Goal: Transaction & Acquisition: Purchase product/service

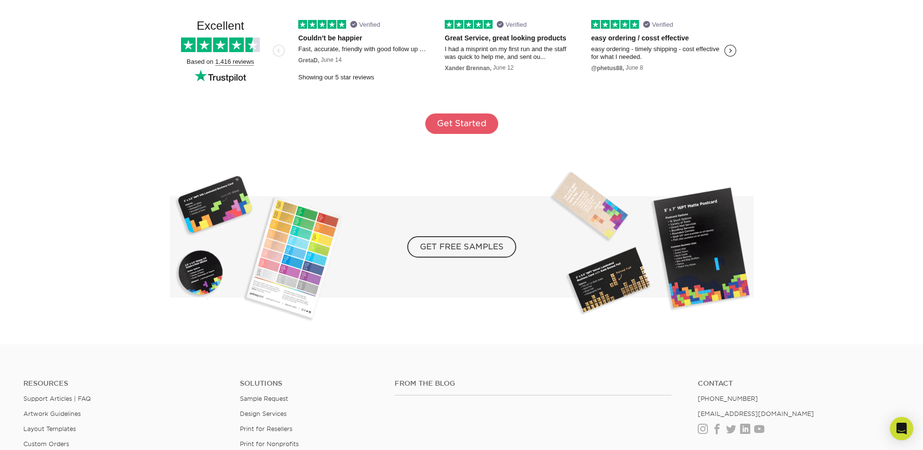
scroll to position [1631, 0]
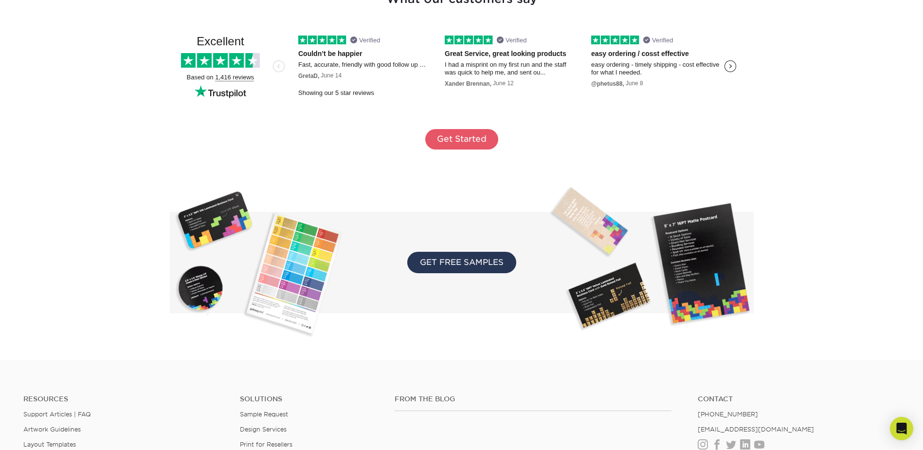
click at [454, 263] on span "GET FREE SAMPLES" at bounding box center [461, 262] width 109 height 21
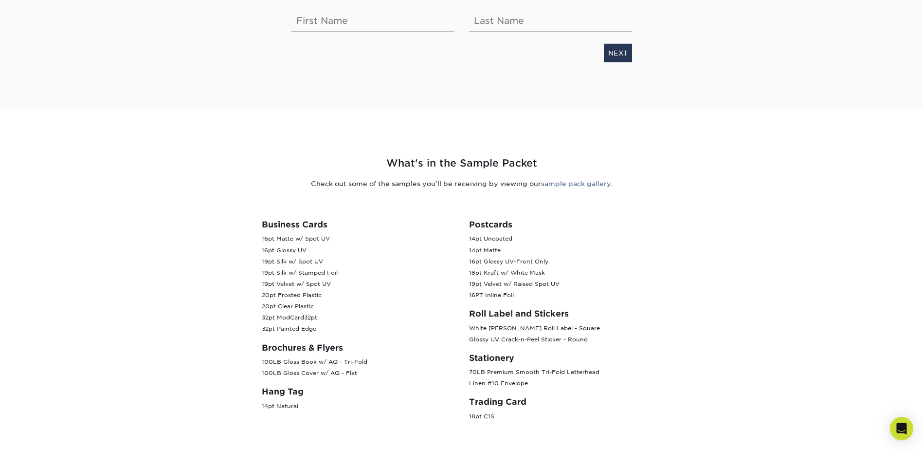
scroll to position [292, 0]
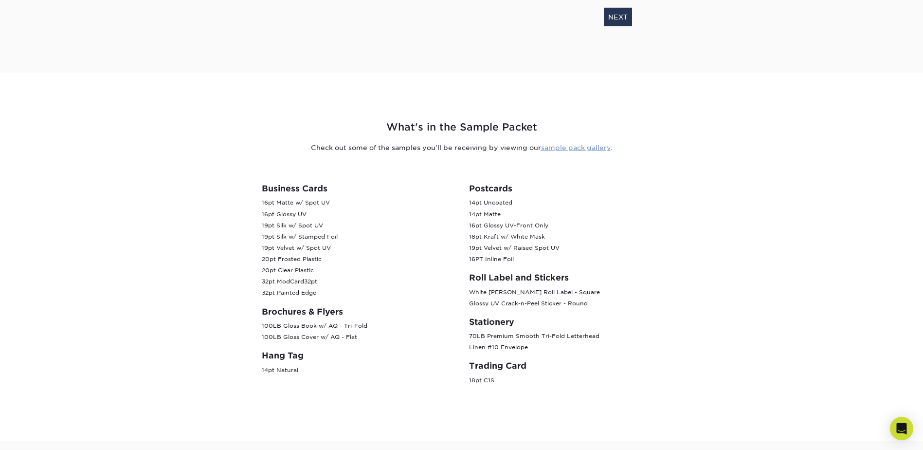
click at [588, 148] on link "sample pack gallery" at bounding box center [576, 148] width 70 height 8
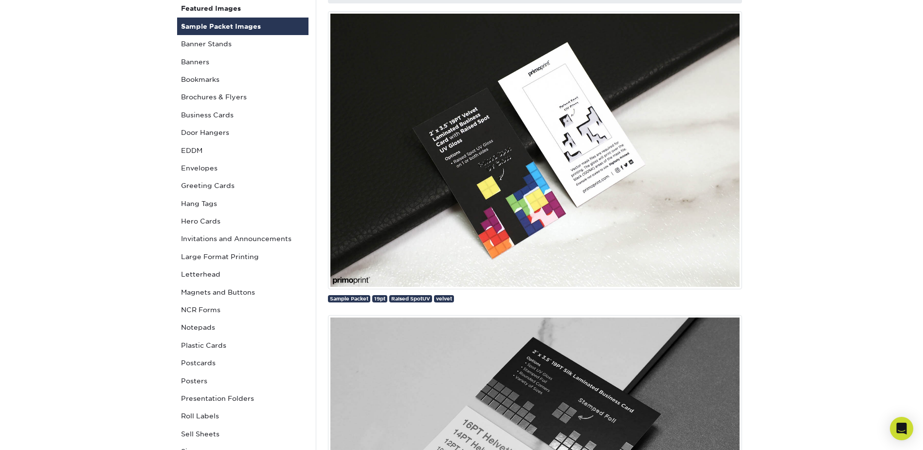
scroll to position [97, 0]
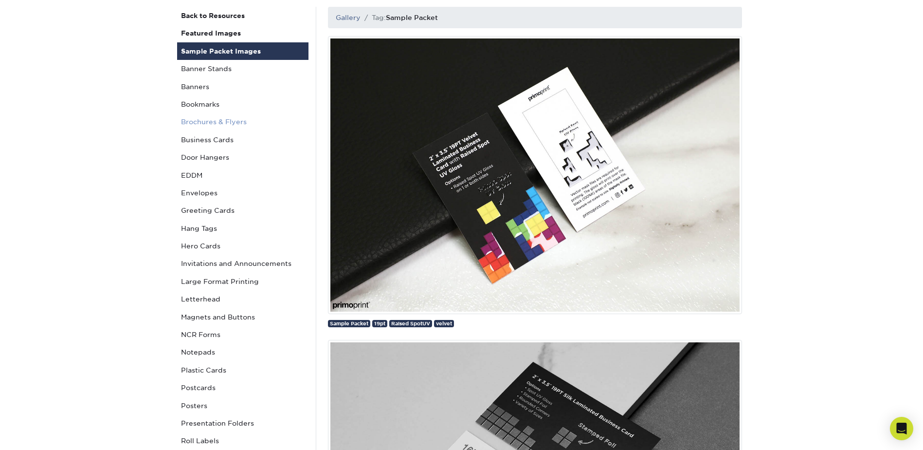
click at [203, 122] on link "Brochures & Flyers" at bounding box center [242, 122] width 131 height 18
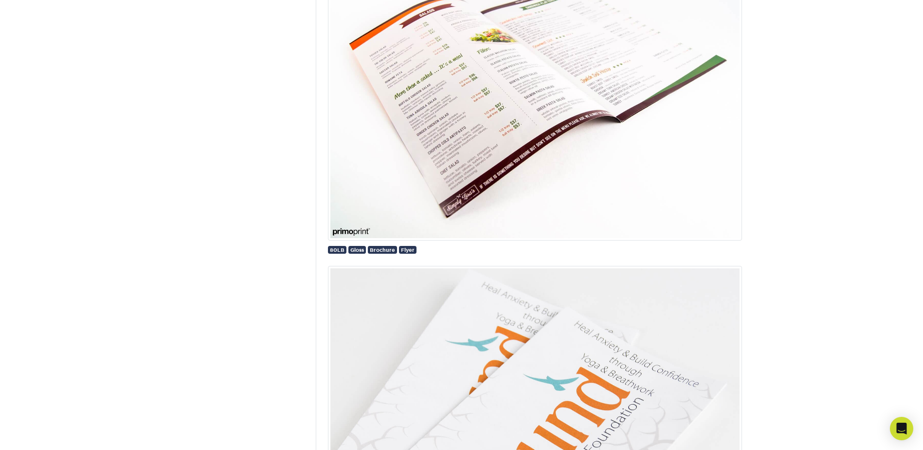
scroll to position [1655, 0]
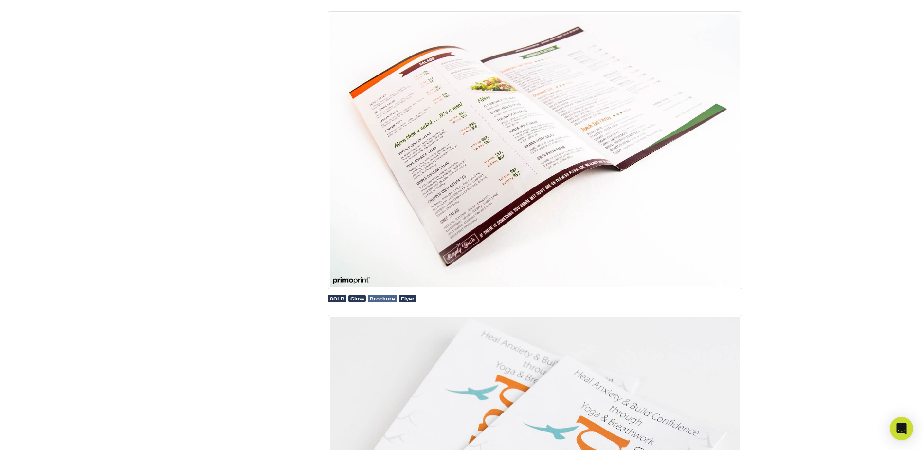
click at [382, 298] on span "Brochure" at bounding box center [382, 298] width 25 height 6
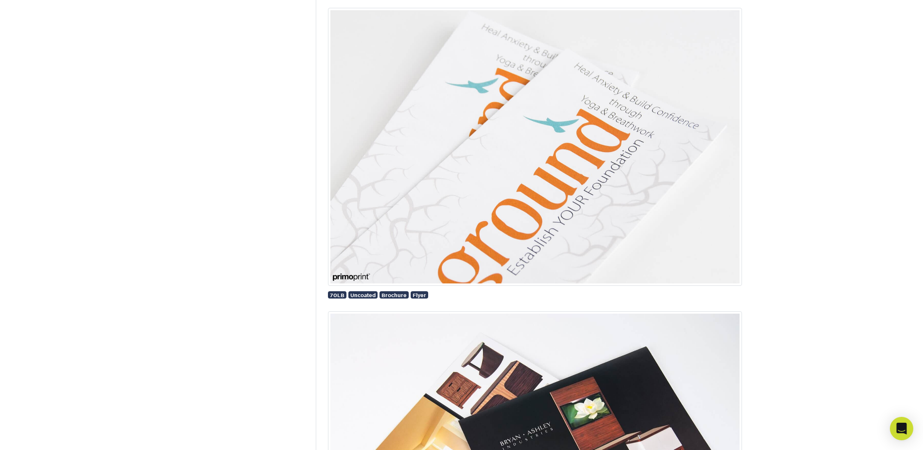
scroll to position [1947, 0]
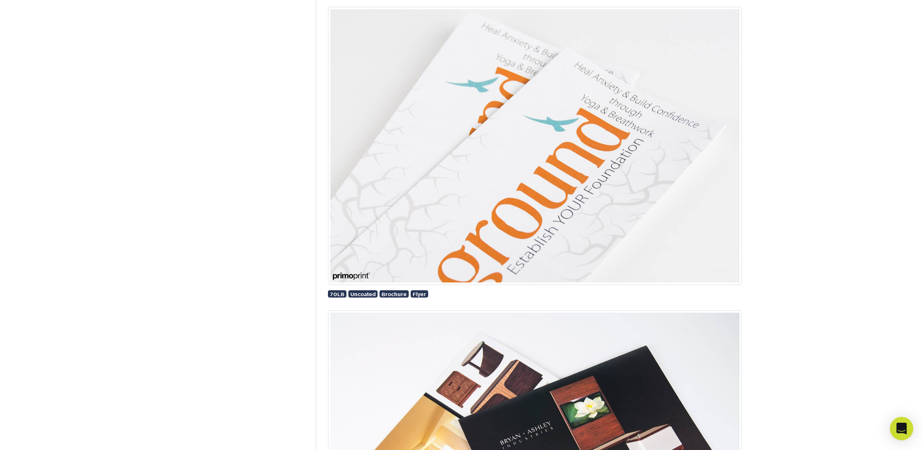
click at [543, 212] on img at bounding box center [535, 146] width 414 height 278
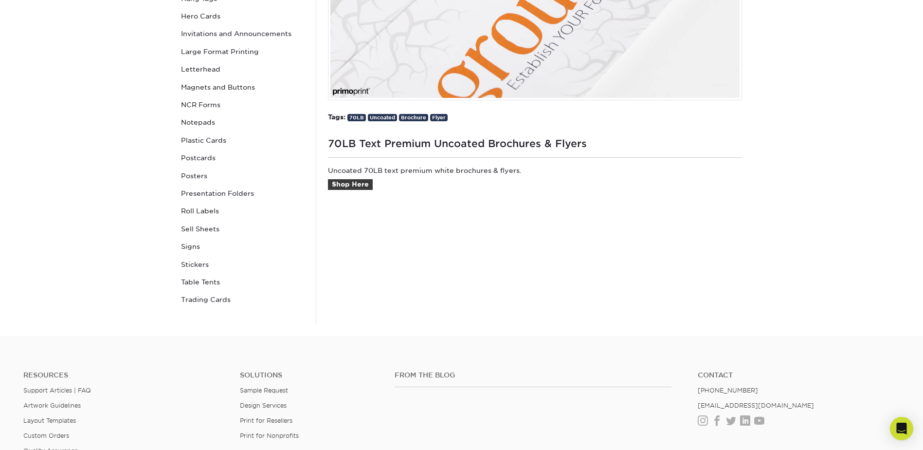
scroll to position [341, 0]
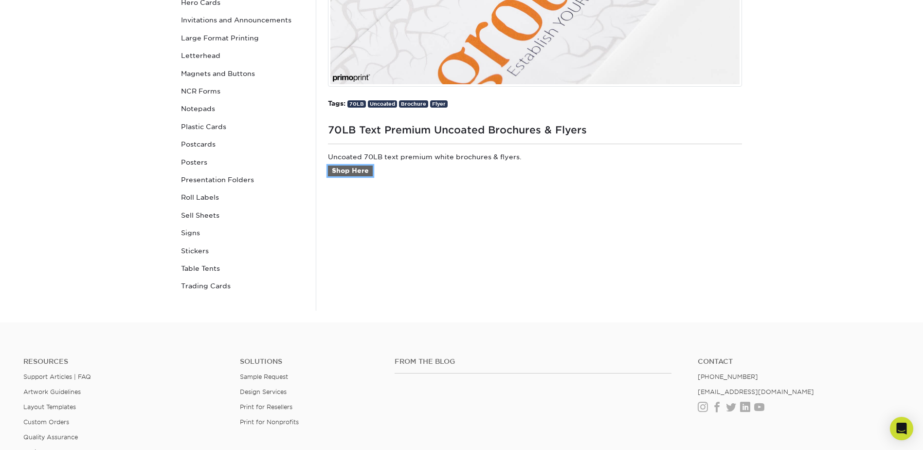
click at [353, 171] on link "Shop Here" at bounding box center [350, 170] width 45 height 11
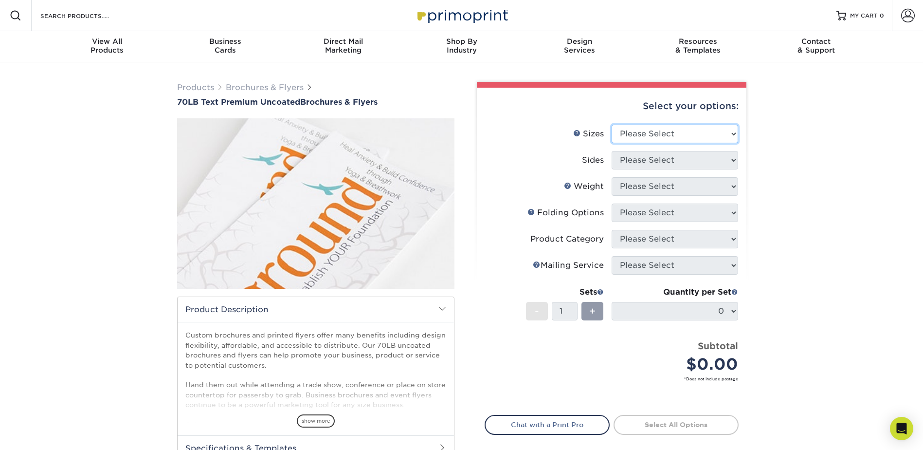
click at [730, 136] on select "Please Select 3.67" x 8.5" 4" x 6" 4" x 8.5" 4" x 9" 4.25" x 5.5" 4.25" x 11" 5…" at bounding box center [675, 134] width 127 height 18
select select "8.00x10.00"
click at [612, 125] on select "Please Select 3.67" x 8.5" 4" x 6" 4" x 8.5" 4" x 9" 4.25" x 5.5" 4.25" x 11" 5…" at bounding box center [675, 134] width 127 height 18
click at [648, 159] on select "Please Select Print Both Sides Print Front Only" at bounding box center [675, 160] width 127 height 18
select select "13abbda7-1d64-4f25-8bb2-c179b224825d"
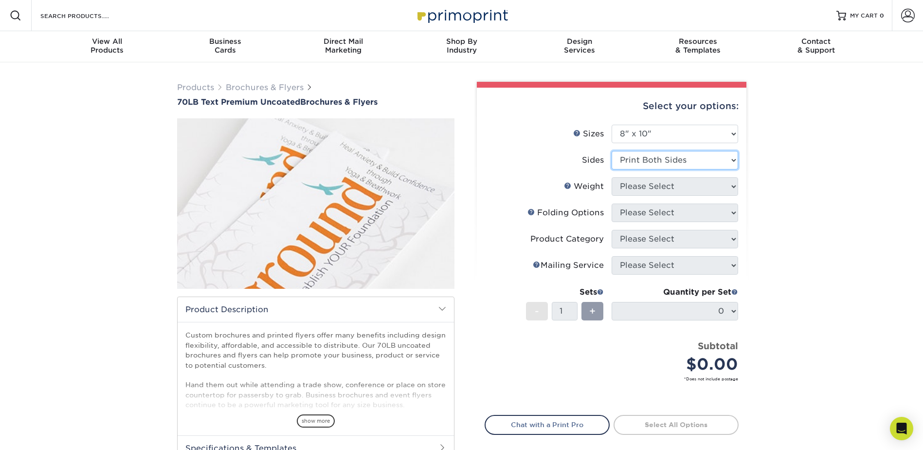
click at [612, 151] on select "Please Select Print Both Sides Print Front Only" at bounding box center [675, 160] width 127 height 18
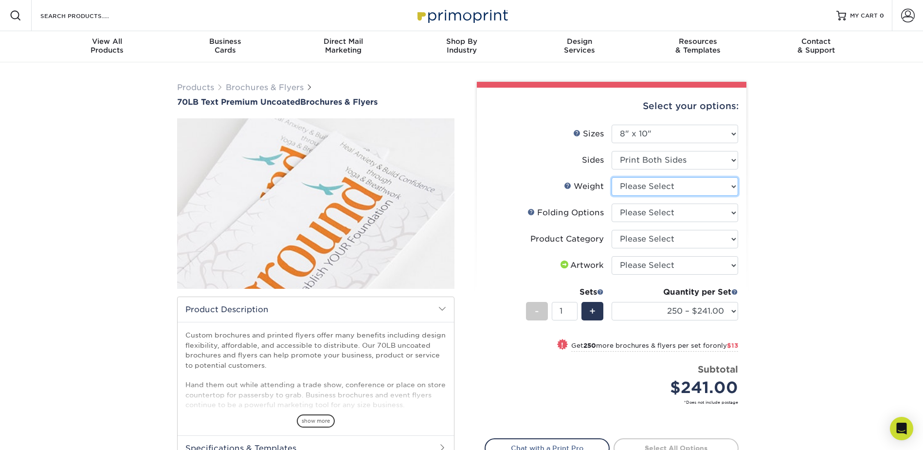
click at [666, 186] on select "Please Select 70LB" at bounding box center [675, 186] width 127 height 18
select select "70LB"
click at [612, 177] on select "Please Select 70LB" at bounding box center [675, 186] width 127 height 18
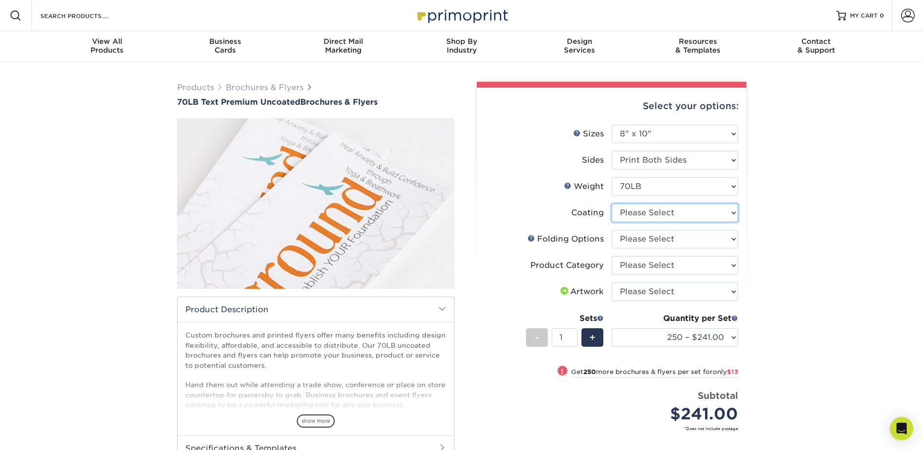
click at [717, 211] on select at bounding box center [675, 212] width 127 height 18
select select "3e7618de-abca-4bda-9f97-8b9129e913d8"
click at [612, 203] on select at bounding box center [675, 212] width 127 height 18
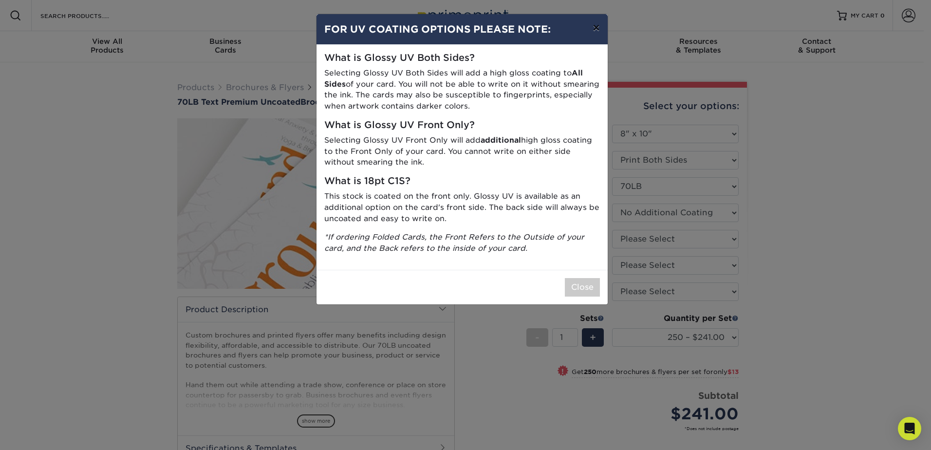
click at [595, 30] on button "×" at bounding box center [596, 27] width 22 height 27
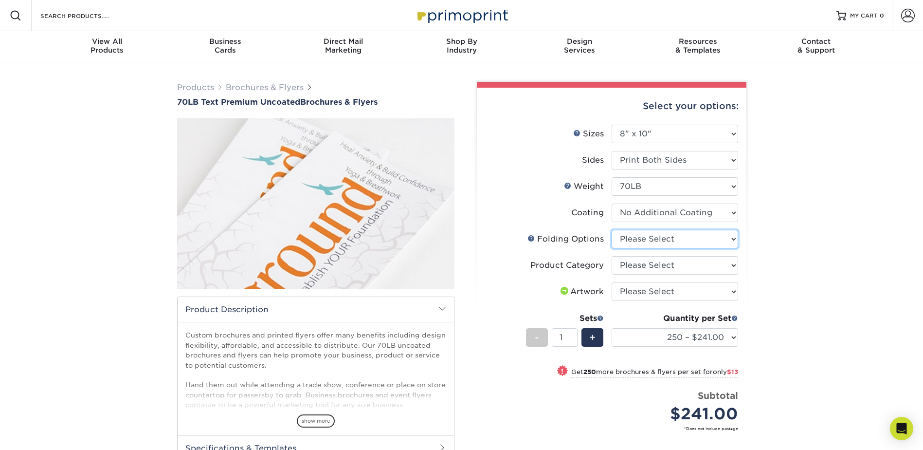
click at [627, 238] on select "Please Select FLAT - No Folding Accordion Fold Half-Fold (Vertical) Half-Fold (…" at bounding box center [675, 239] width 127 height 18
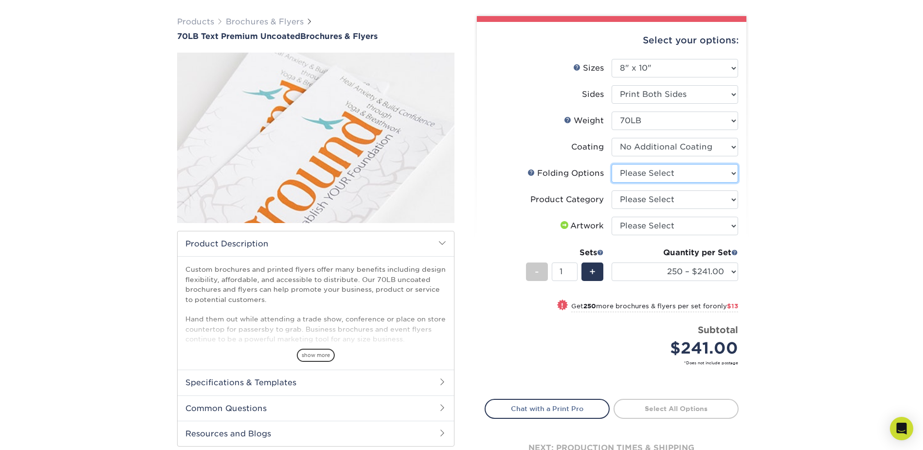
scroll to position [49, 0]
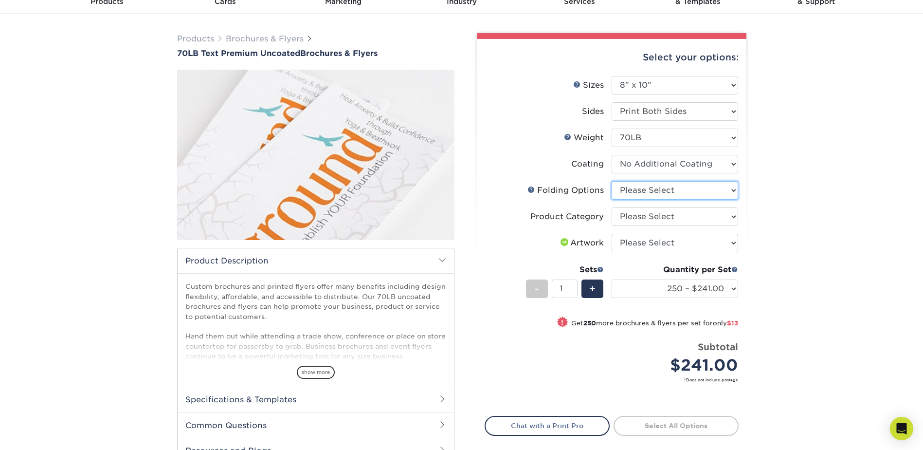
click at [654, 188] on select "Please Select FLAT - No Folding Accordion Fold Half-Fold (Vertical) Half-Fold (…" at bounding box center [675, 190] width 127 height 18
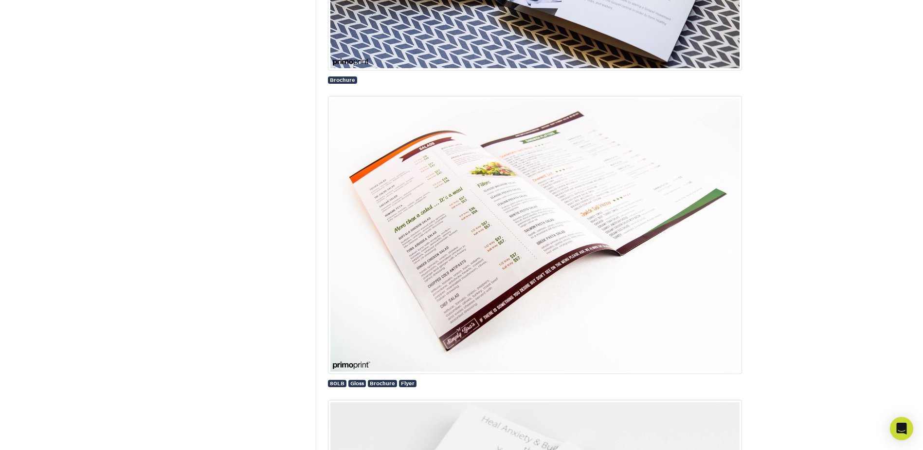
scroll to position [1558, 0]
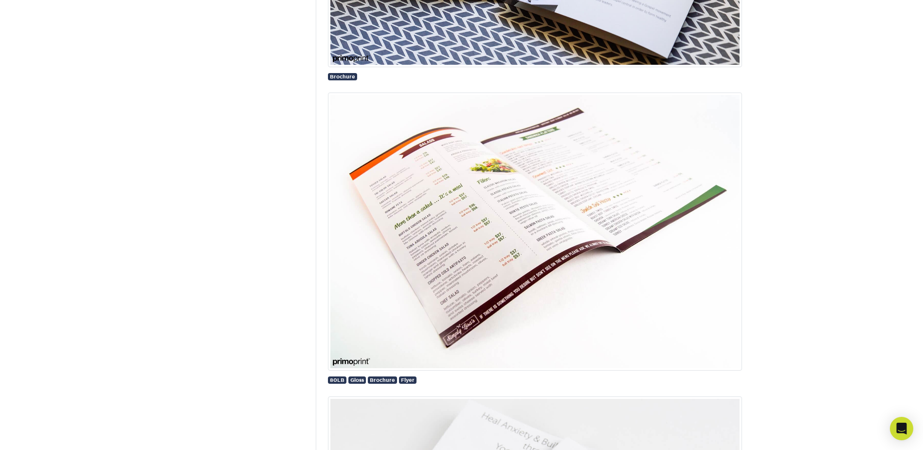
click at [531, 208] on img at bounding box center [535, 231] width 414 height 278
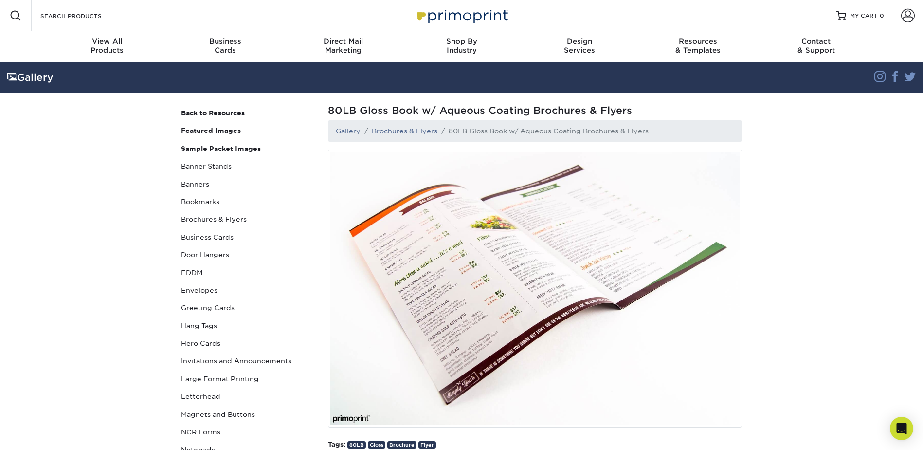
click at [550, 257] on img at bounding box center [535, 288] width 414 height 278
click at [550, 255] on img at bounding box center [535, 288] width 414 height 278
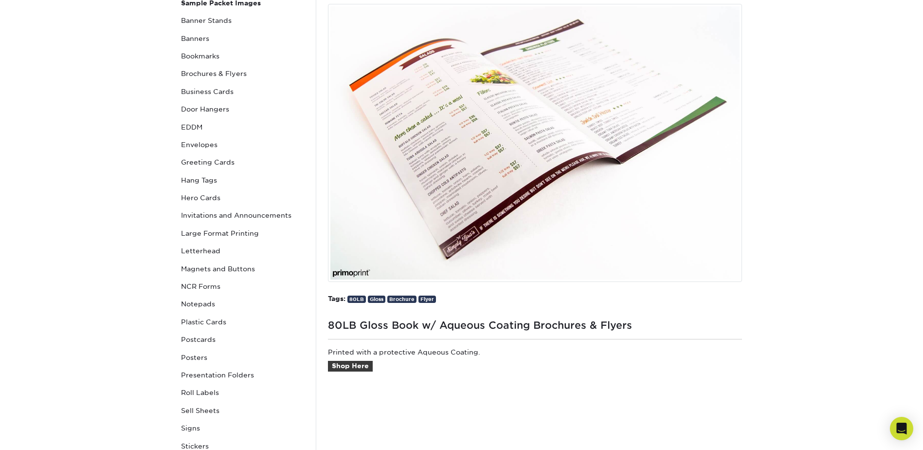
scroll to position [146, 0]
click at [350, 367] on link "Shop Here" at bounding box center [350, 365] width 45 height 11
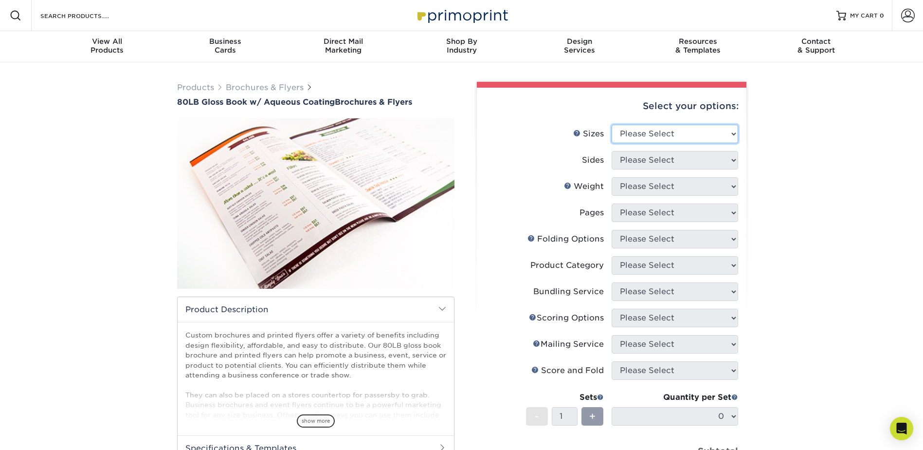
click at [699, 135] on select "Please Select 3.67" x 8.5" 3.67" x 8.5" 4" x 6" 4" x 8.5" 4" x 9" 4" x 11" 4" x…" at bounding box center [675, 134] width 127 height 18
select select "8.00x10.00"
click at [612, 125] on select "Please Select 3.67" x 8.5" 3.67" x 8.5" 4" x 6" 4" x 8.5" 4" x 9" 4" x 11" 4" x…" at bounding box center [675, 134] width 127 height 18
click at [645, 162] on select "Please Select Print Both Sides Print Front Only" at bounding box center [675, 160] width 127 height 18
select select "13abbda7-1d64-4f25-8bb2-c179b224825d"
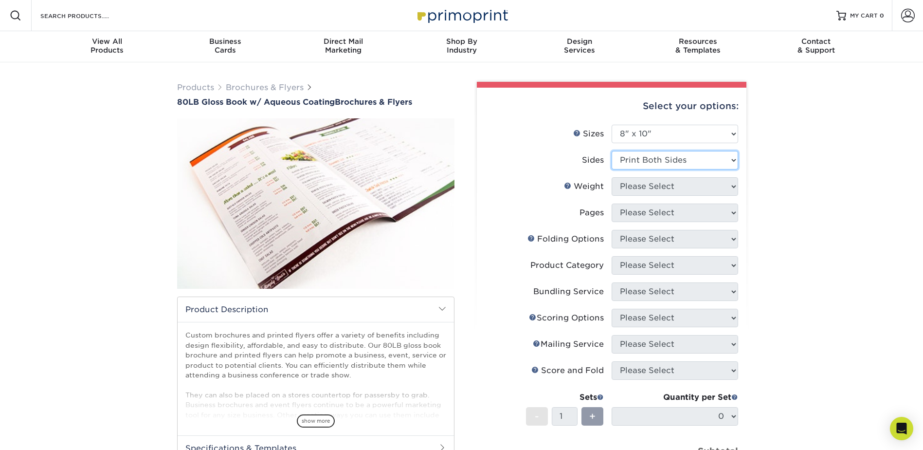
click at [612, 151] on select "Please Select Print Both Sides Print Front Only" at bounding box center [675, 160] width 127 height 18
click at [645, 191] on select "Please Select 80LB" at bounding box center [675, 186] width 127 height 18
select select "80LB"
click at [612, 177] on select "Please Select 80LB" at bounding box center [675, 186] width 127 height 18
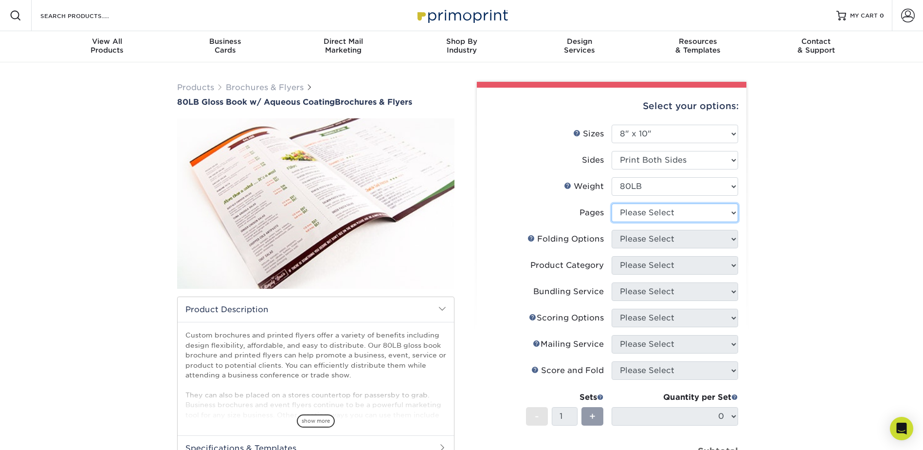
click at [642, 216] on select "Please Select 0" at bounding box center [675, 212] width 127 height 18
click at [808, 233] on div "Products Brochures & Flyers 80LB Gloss Book w/ Aqueous Coating Brochures & Flye…" at bounding box center [461, 347] width 923 height 571
click at [652, 212] on select "Please Select 0" at bounding box center [675, 212] width 127 height 18
select select "0"
click at [612, 203] on select "Please Select 0" at bounding box center [675, 212] width 127 height 18
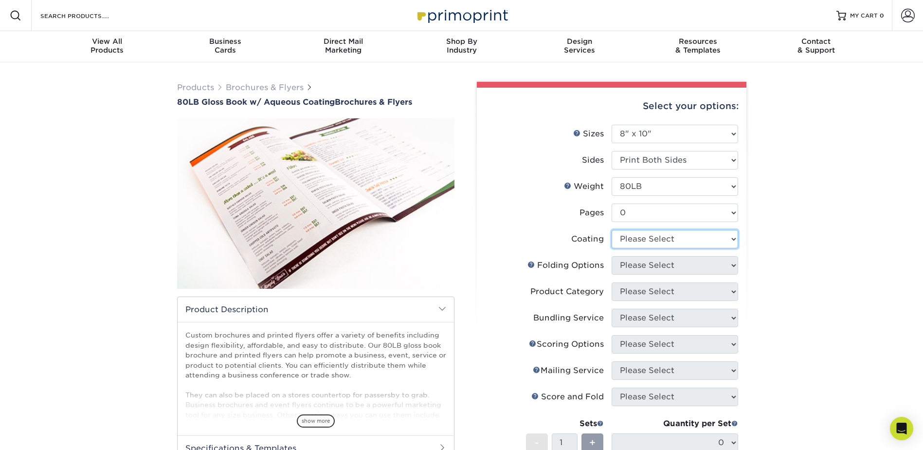
click at [686, 241] on select at bounding box center [675, 239] width 127 height 18
select select "d41dab50-ff65-4f4f-bb17-2afe4d36ae33"
click at [612, 230] on select at bounding box center [675, 239] width 127 height 18
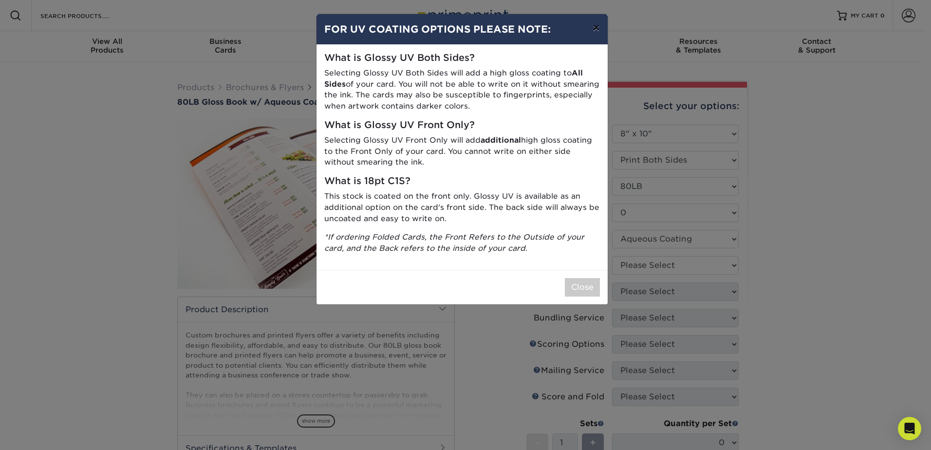
click at [595, 28] on button "×" at bounding box center [596, 27] width 22 height 27
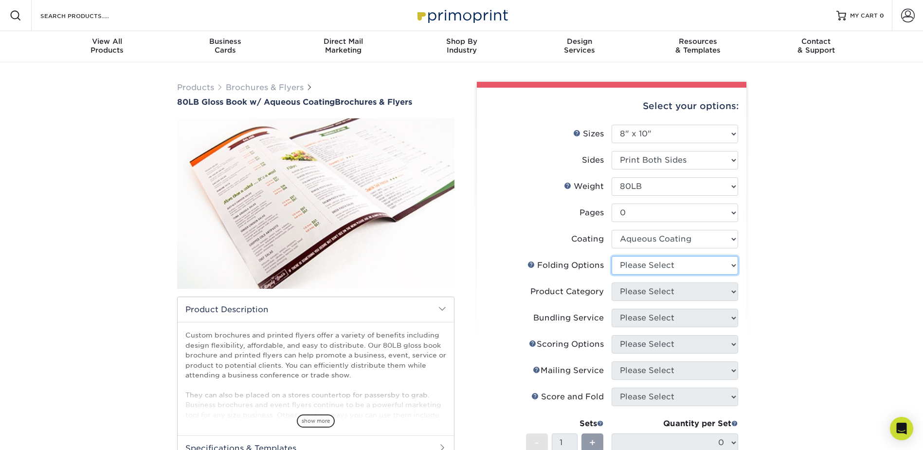
click at [671, 266] on select "Please Select" at bounding box center [675, 265] width 127 height 18
click at [671, 262] on select "Please Select" at bounding box center [675, 265] width 127 height 18
click at [734, 266] on select "Please Select" at bounding box center [675, 265] width 127 height 18
click at [612, 256] on select "Please Select" at bounding box center [675, 265] width 127 height 18
drag, startPoint x: 668, startPoint y: 265, endPoint x: 574, endPoint y: 268, distance: 94.5
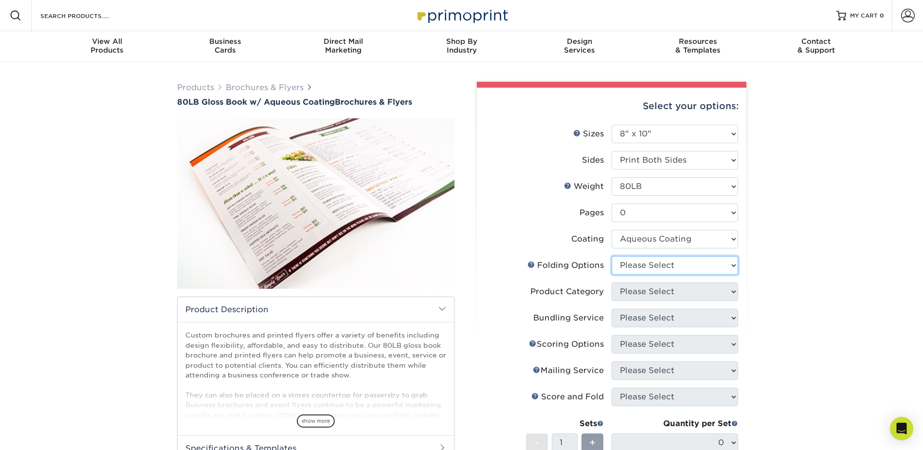
click at [666, 265] on select "Please Select" at bounding box center [675, 265] width 127 height 18
click at [532, 263] on link "Folds Help" at bounding box center [532, 264] width 8 height 8
click at [687, 266] on select "Please Select" at bounding box center [675, 265] width 127 height 18
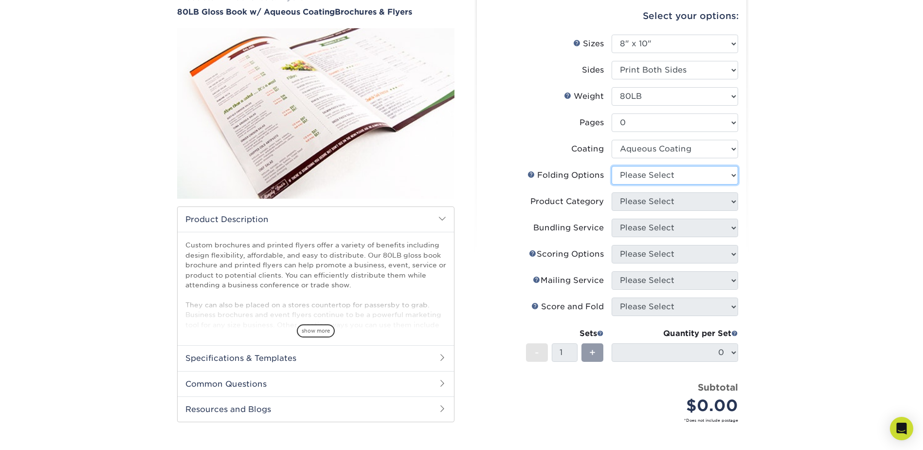
scroll to position [146, 0]
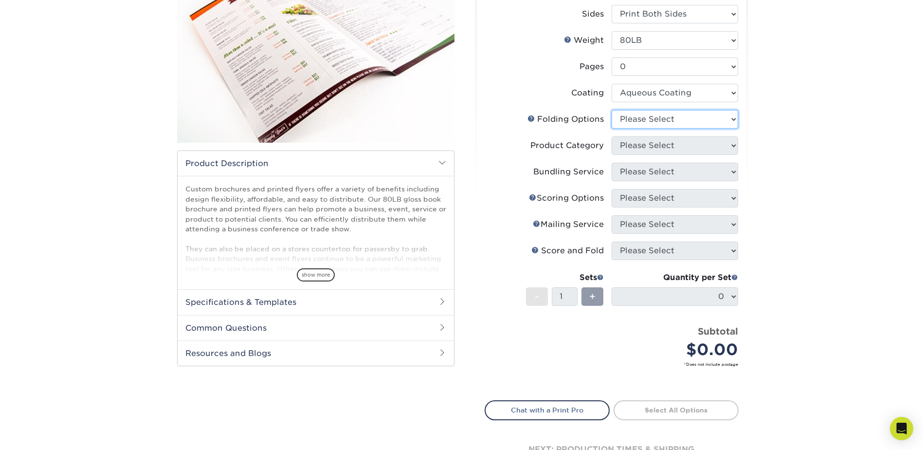
click at [647, 116] on select "Please Select" at bounding box center [675, 119] width 127 height 18
click at [612, 110] on select "Please Select" at bounding box center [675, 119] width 127 height 18
click at [659, 119] on select "Please Select" at bounding box center [675, 119] width 127 height 18
click at [612, 110] on select "Please Select" at bounding box center [675, 119] width 127 height 18
click at [655, 130] on li "Folds Help Folding Options Please Select" at bounding box center [611, 123] width 253 height 26
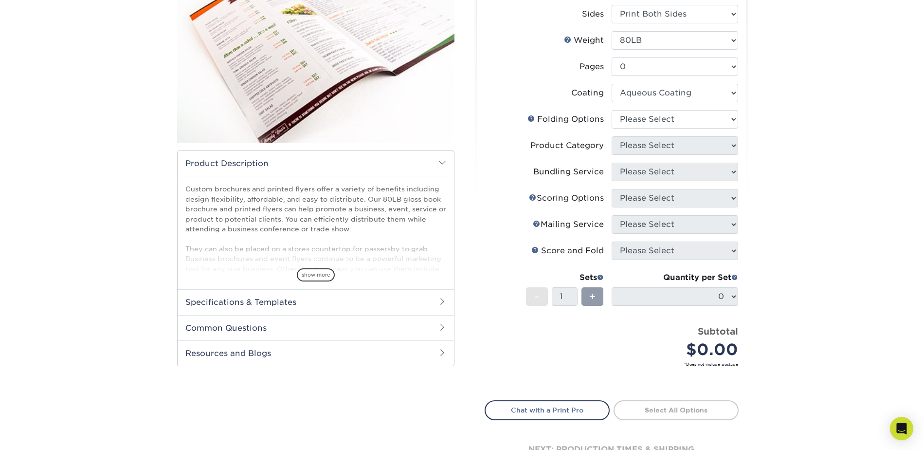
click at [425, 303] on h2 "Specifications & Templates" at bounding box center [316, 301] width 276 height 25
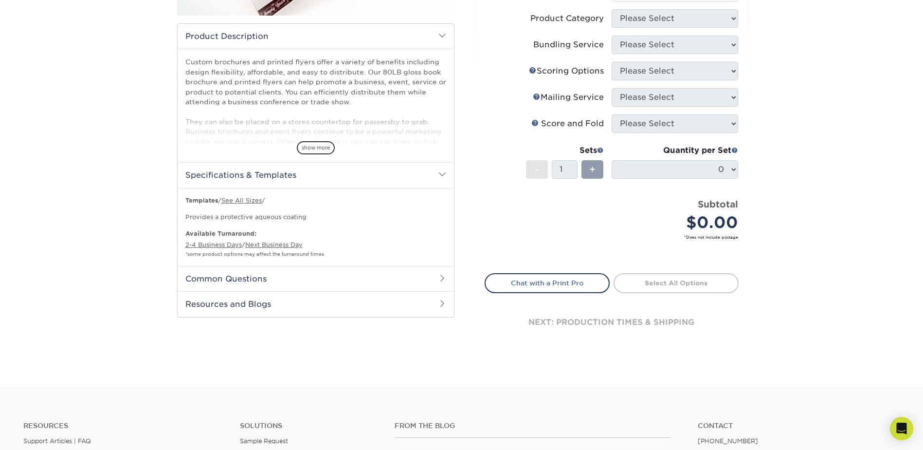
scroll to position [292, 0]
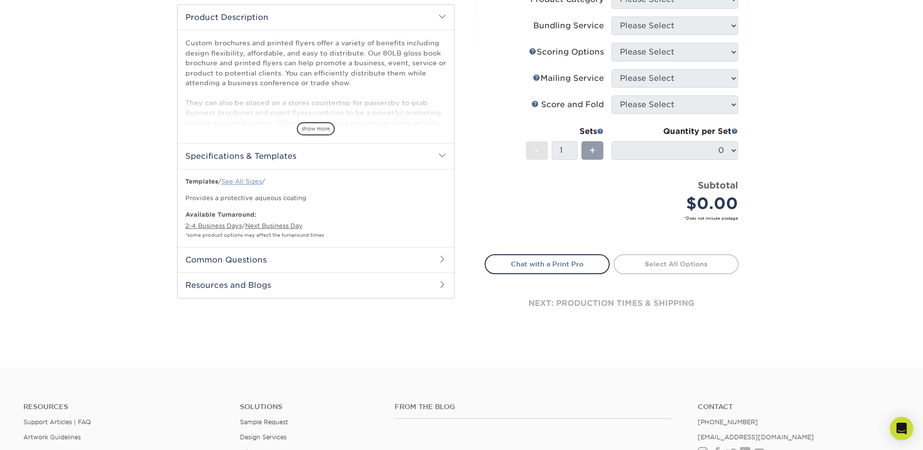
click at [241, 181] on link "See All Sizes" at bounding box center [241, 181] width 40 height 7
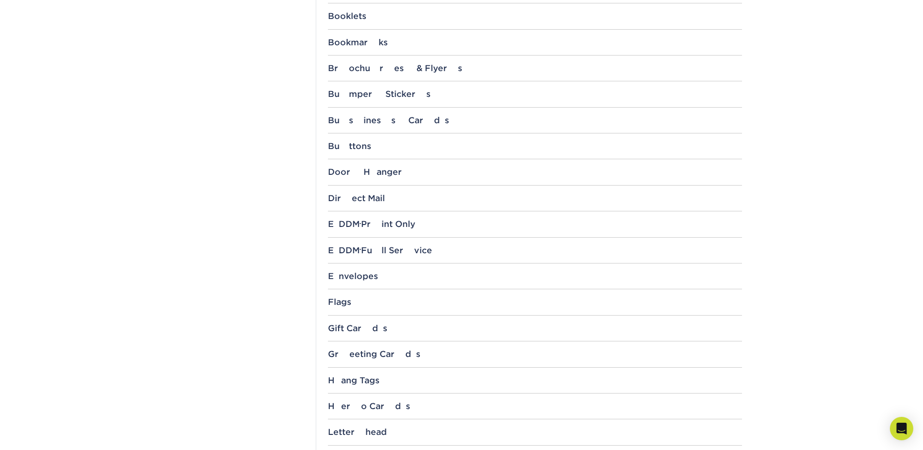
scroll to position [195, 0]
